Goal: Complete application form: Complete application form

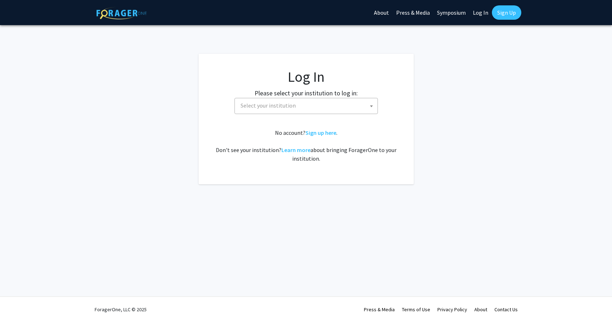
select select
click at [319, 111] on span "Select your institution" at bounding box center [308, 105] width 140 height 15
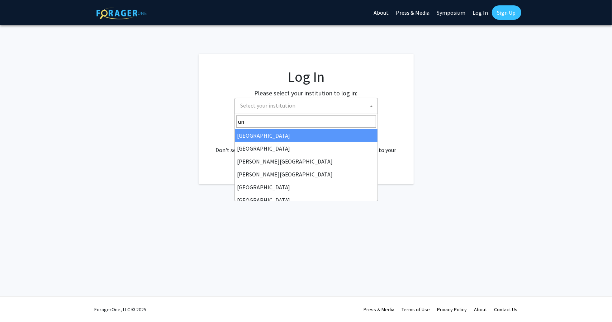
type input "u"
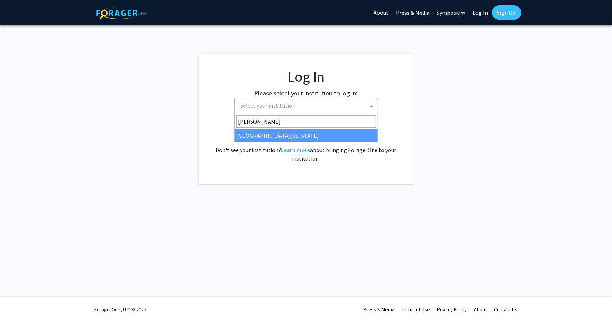
type input "mary"
select select "31"
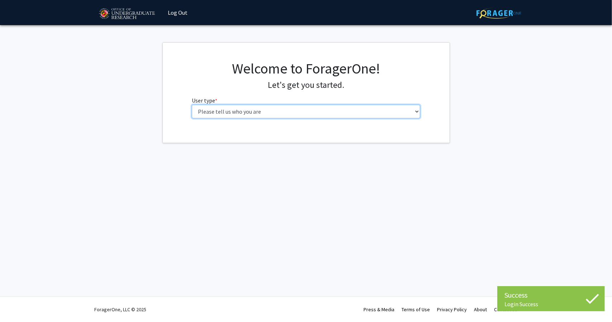
click at [239, 112] on select "Please tell us who you are Undergraduate Student Master's Student Doctoral Cand…" at bounding box center [306, 112] width 228 height 14
select select "1: undergrad"
click at [192, 105] on select "Please tell us who you are Undergraduate Student Master's Student Doctoral Cand…" at bounding box center [306, 112] width 228 height 14
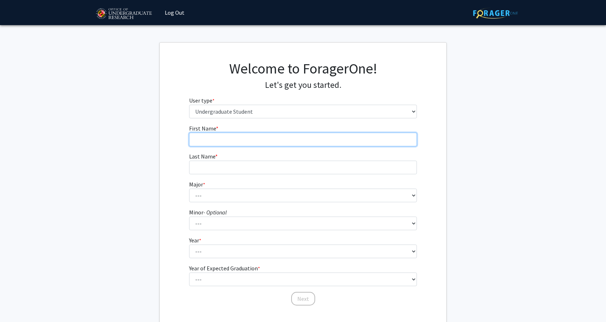
click at [285, 141] on input "First Name * required" at bounding box center [303, 140] width 228 height 14
type input "[PERSON_NAME]"
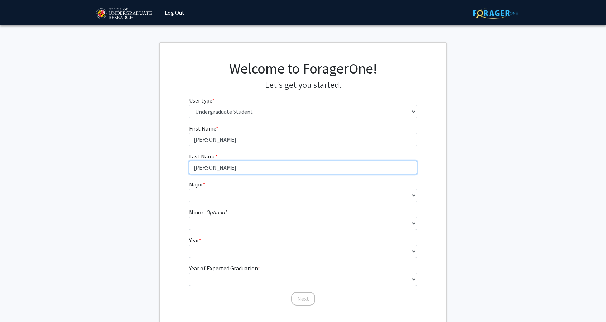
type input "[PERSON_NAME]"
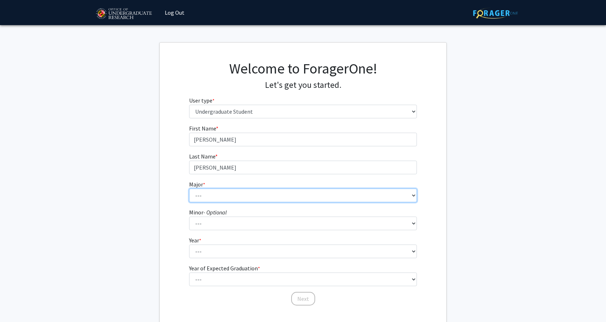
click at [236, 197] on select "--- Accounting Aerospace Engineering African American and Africana Studies Agri…" at bounding box center [303, 196] width 228 height 14
select select "70: 2371"
click at [189, 189] on select "--- Accounting Aerospace Engineering African American and Africana Studies Agri…" at bounding box center [303, 196] width 228 height 14
click at [226, 194] on select "--- Accounting Aerospace Engineering African American and Africana Studies Agri…" at bounding box center [303, 196] width 228 height 14
click at [189, 189] on select "--- Accounting Aerospace Engineering African American and Africana Studies Agri…" at bounding box center [303, 196] width 228 height 14
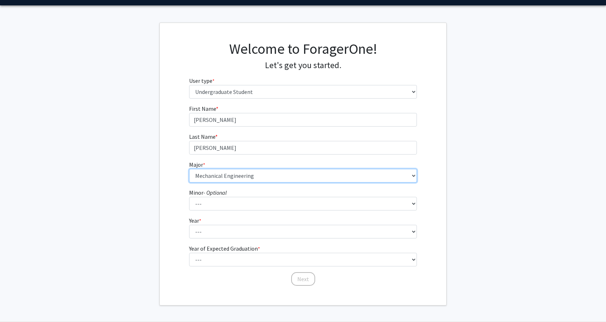
scroll to position [24, 0]
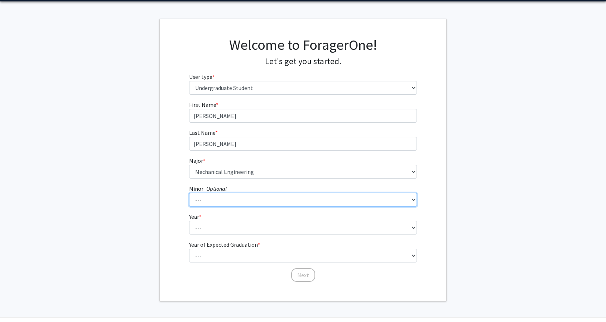
click at [204, 195] on select "--- Actuarial Mathematics Advanced Cybersecurity Experience for Students Africa…" at bounding box center [303, 200] width 228 height 14
select select "39: 1842"
click at [189, 193] on select "--- Actuarial Mathematics Advanced Cybersecurity Experience for Students Africa…" at bounding box center [303, 200] width 228 height 14
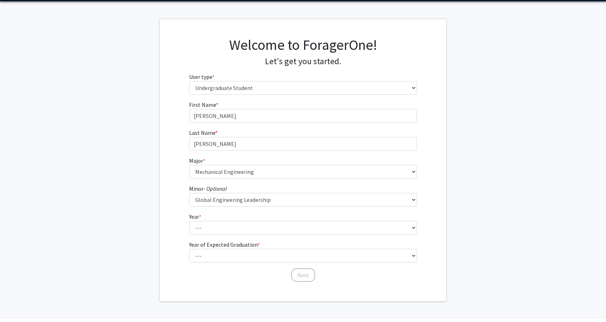
click at [159, 195] on fg-get-started "Welcome to ForagerOne! Let's get you started. User type * required Please tell …" at bounding box center [303, 160] width 606 height 283
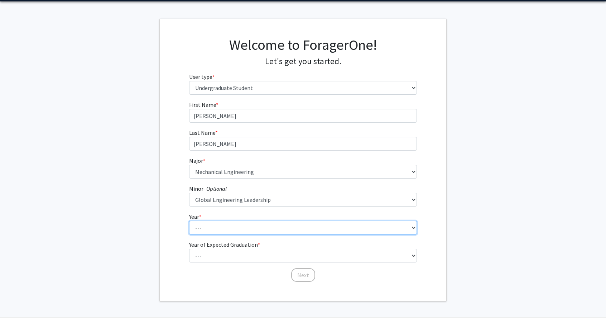
click at [211, 230] on select "--- First-year Sophomore Junior Senior Postbaccalaureate Certificate" at bounding box center [303, 228] width 228 height 14
select select "3: junior"
click at [189, 221] on select "--- First-year Sophomore Junior Senior Postbaccalaureate Certificate" at bounding box center [303, 228] width 228 height 14
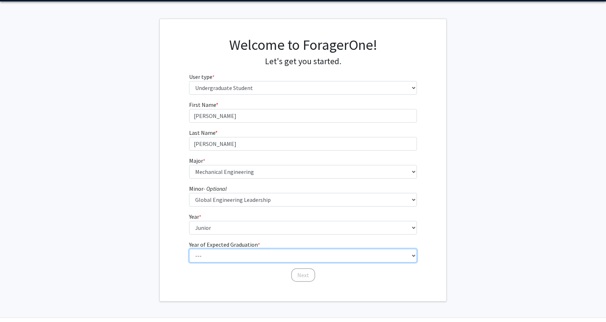
click at [227, 256] on select "--- 2025 2026 2027 2028 2029 2030 2031 2032 2033 2034" at bounding box center [303, 256] width 228 height 14
select select "3: 2027"
click at [189, 249] on select "--- 2025 2026 2027 2028 2029 2030 2031 2032 2033 2034" at bounding box center [303, 256] width 228 height 14
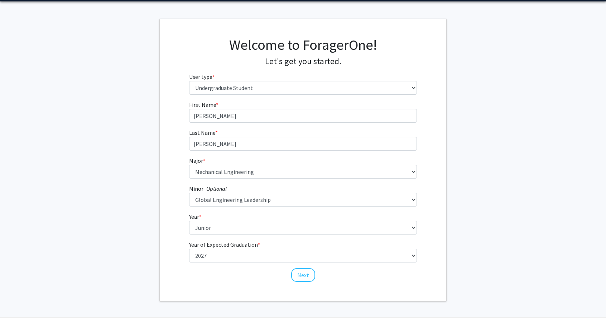
click at [166, 208] on div "First Name * required [PERSON_NAME] Last Name * required [PERSON_NAME] Major * …" at bounding box center [303, 191] width 287 height 182
click at [300, 272] on button "Next" at bounding box center [303, 275] width 24 height 14
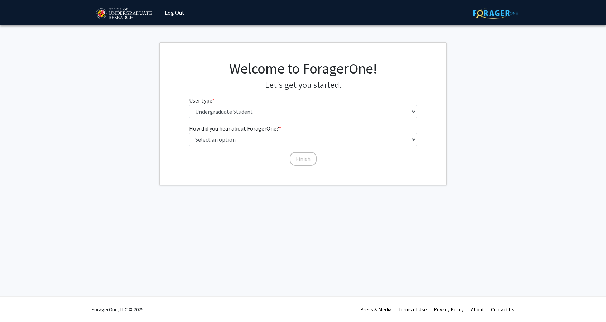
scroll to position [0, 0]
click at [229, 134] on select "Select an option Peer/student recommendation Faculty/staff recommendation Unive…" at bounding box center [306, 140] width 228 height 14
select select "2: faculty_recommendation"
click at [192, 133] on select "Select an option Peer/student recommendation Faculty/staff recommendation Unive…" at bounding box center [306, 140] width 228 height 14
click at [302, 159] on button "Finish" at bounding box center [305, 159] width 27 height 14
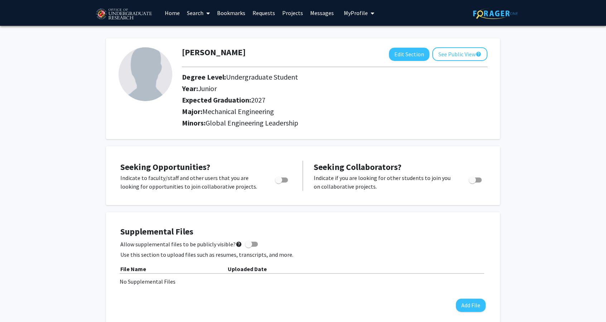
click at [176, 12] on link "Home" at bounding box center [172, 12] width 22 height 25
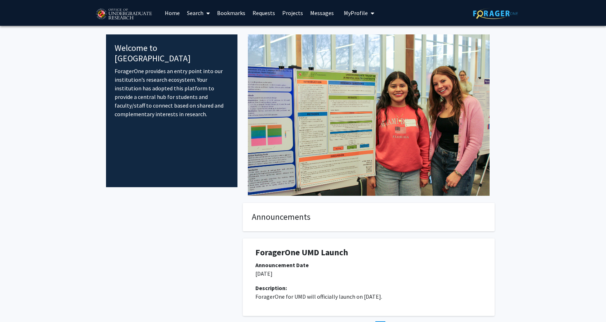
click at [199, 14] on link "Search" at bounding box center [199, 12] width 30 height 25
click at [208, 33] on span "Faculty/Staff" at bounding box center [210, 33] width 53 height 14
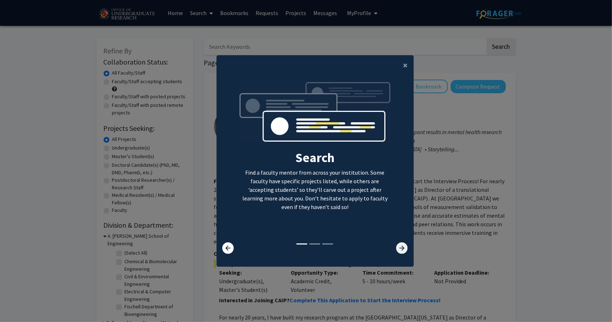
click at [398, 249] on icon at bounding box center [401, 247] width 11 height 11
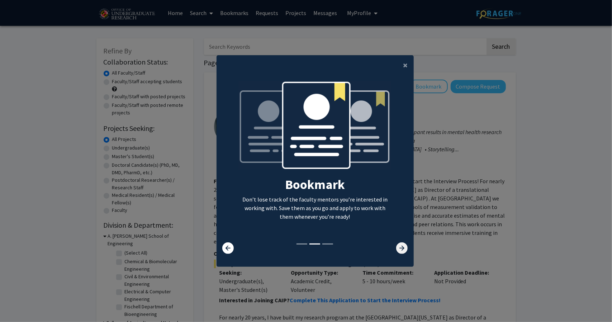
click at [398, 249] on icon at bounding box center [401, 247] width 11 height 11
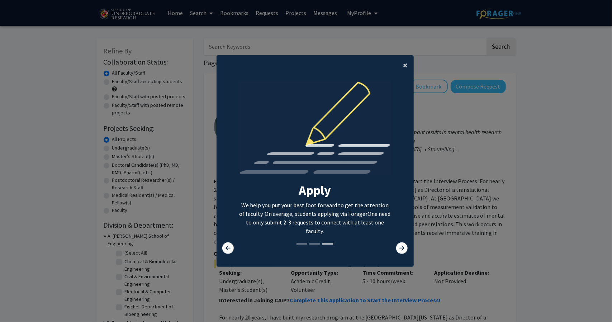
click at [400, 65] on button "×" at bounding box center [405, 65] width 16 height 20
